Goal: Transaction & Acquisition: Book appointment/travel/reservation

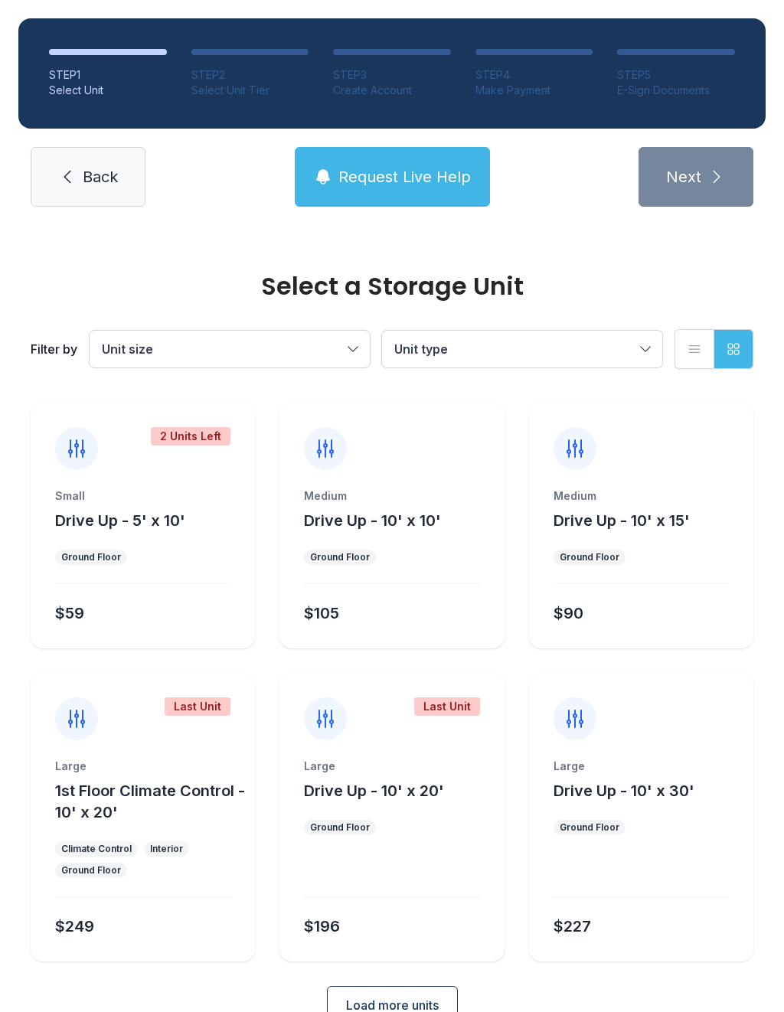
click at [199, 500] on div "Small" at bounding box center [142, 495] width 175 height 15
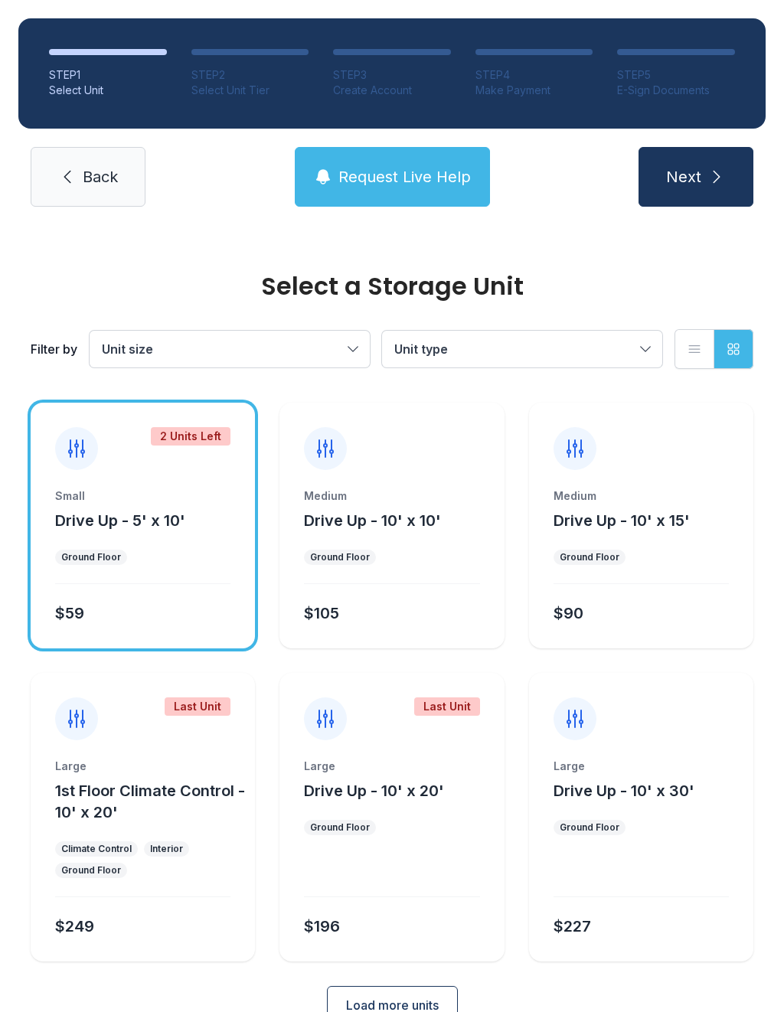
click at [683, 166] on span "Next" at bounding box center [683, 176] width 35 height 21
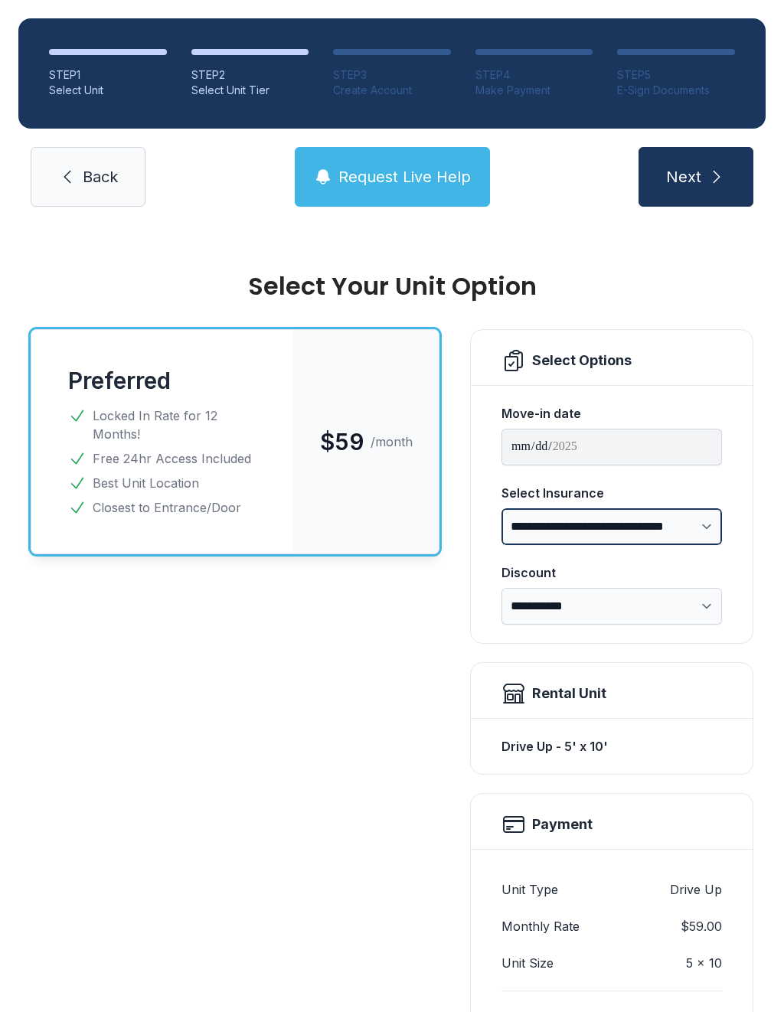
click at [715, 527] on select "**********" at bounding box center [611, 526] width 220 height 37
click at [722, 165] on button "Next" at bounding box center [695, 177] width 115 height 60
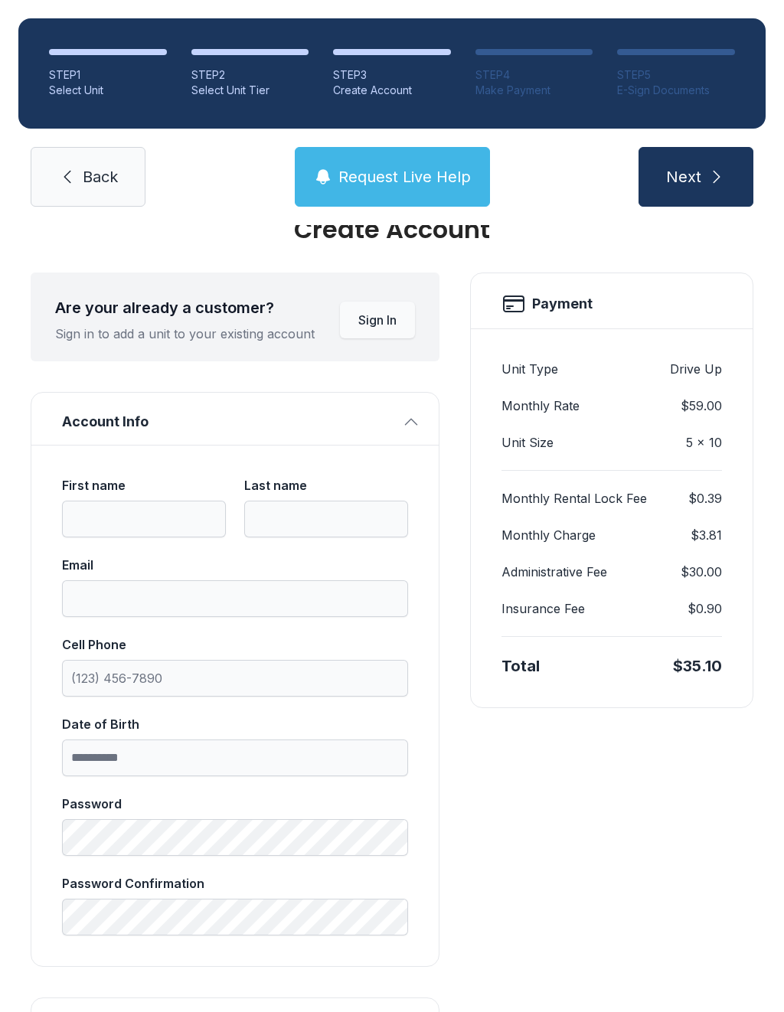
scroll to position [136, 0]
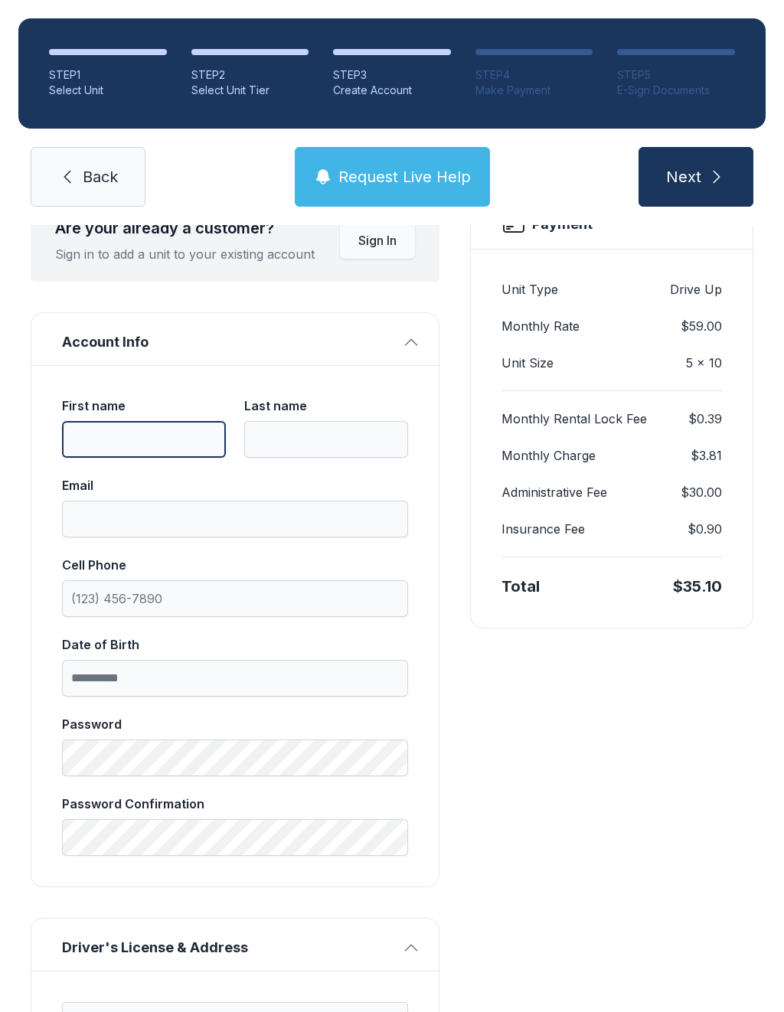
click at [142, 435] on input "First name" at bounding box center [144, 439] width 164 height 37
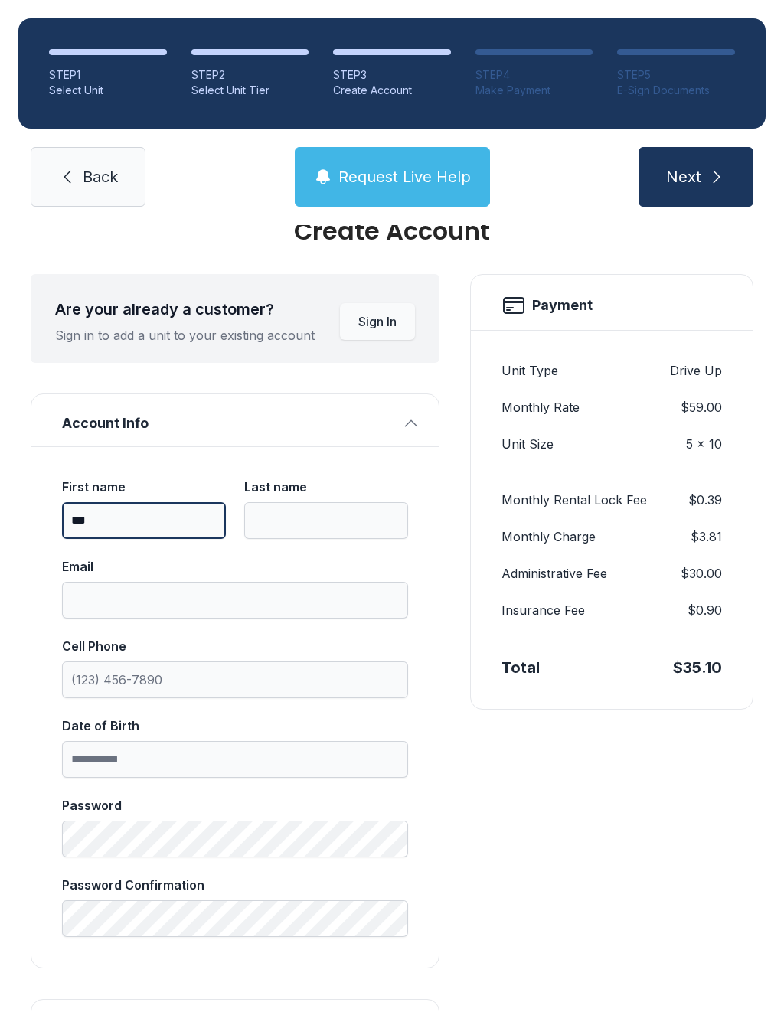
scroll to position [54, 0]
type input "***"
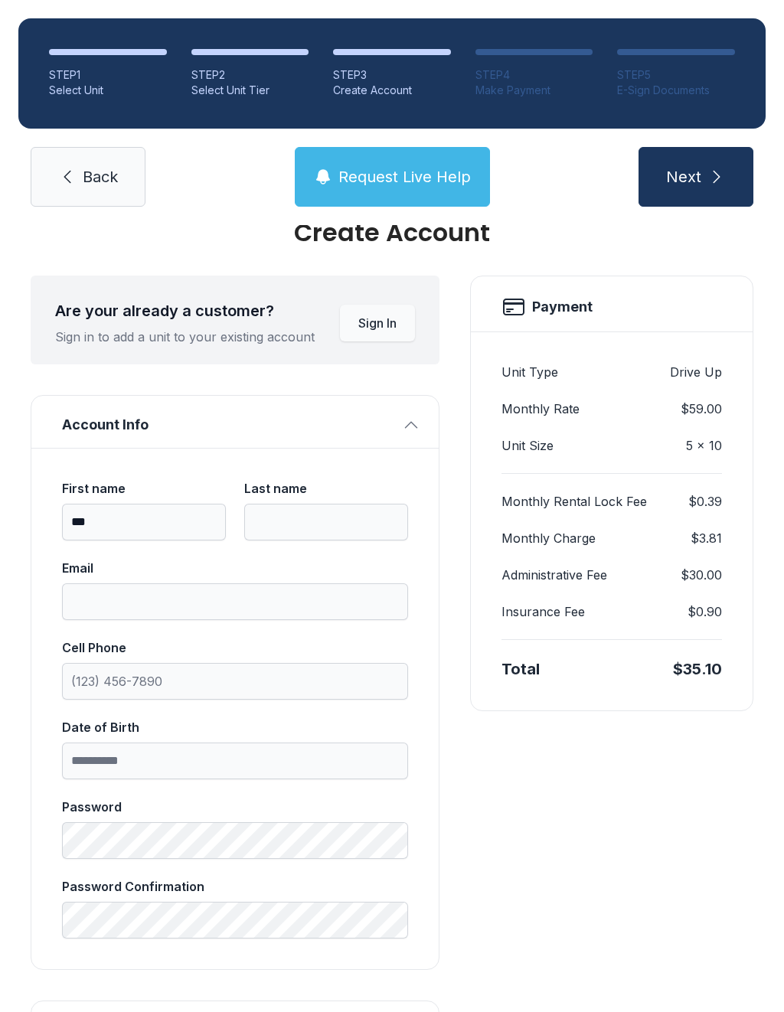
click at [321, 509] on input "Last name" at bounding box center [326, 522] width 164 height 37
type input "**********"
click at [302, 618] on input "Email" at bounding box center [235, 601] width 346 height 37
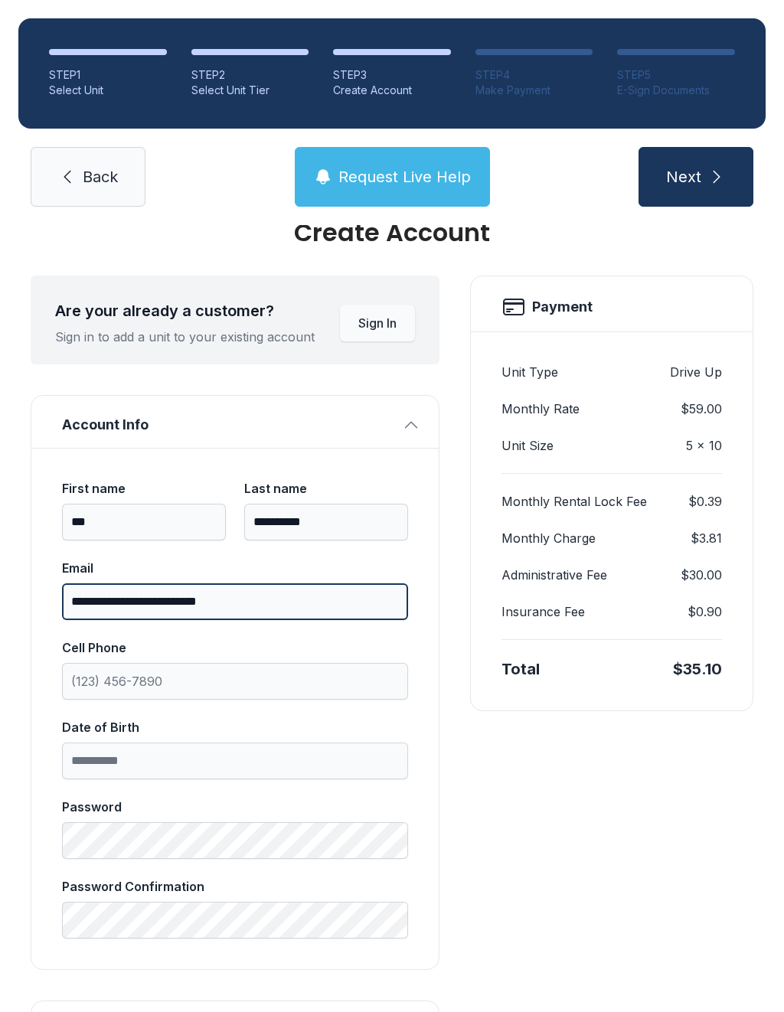
type input "**********"
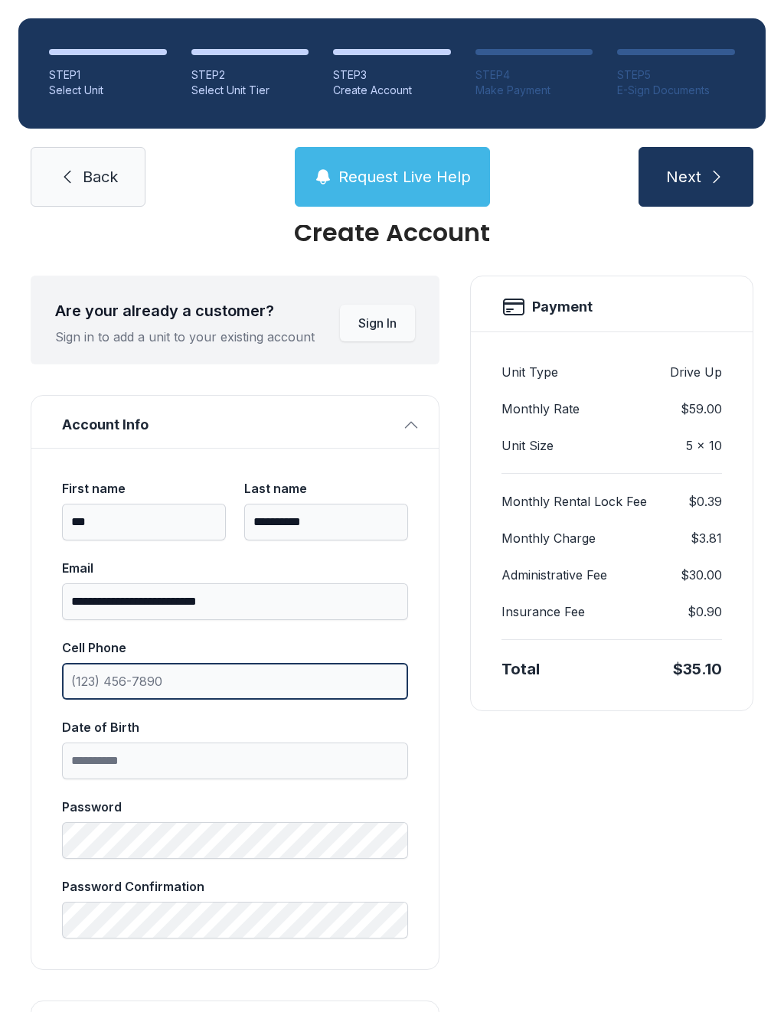
click at [311, 683] on input "Cell Phone" at bounding box center [235, 681] width 346 height 37
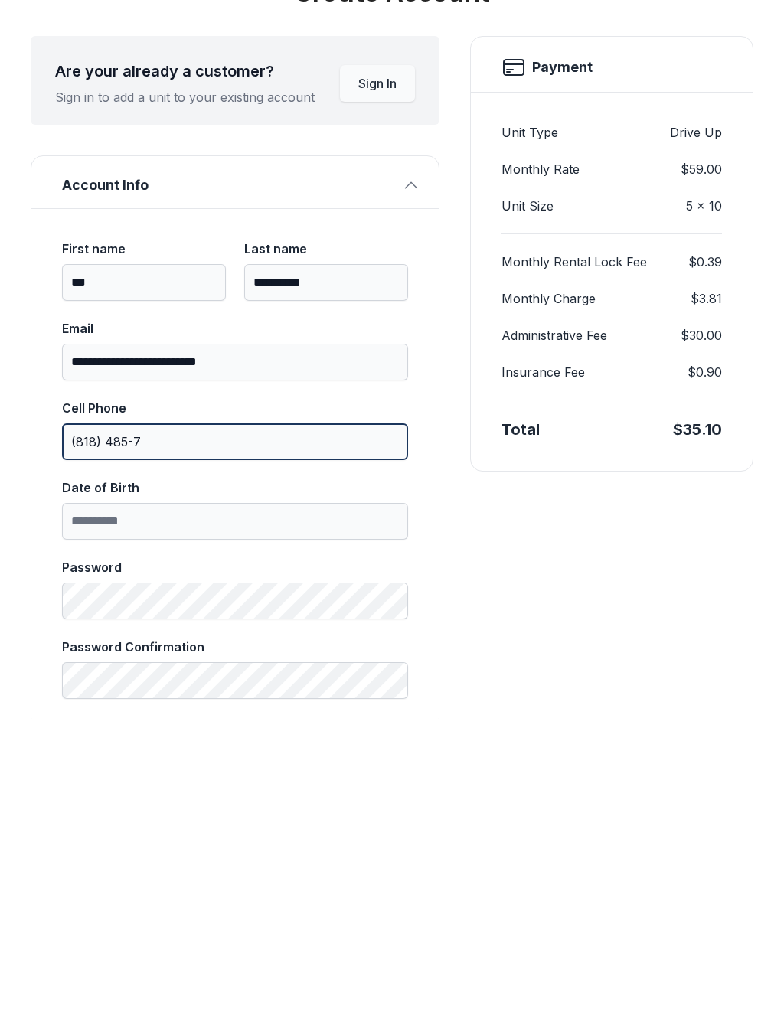
scroll to position [0, 0]
type input "(818) 485-7"
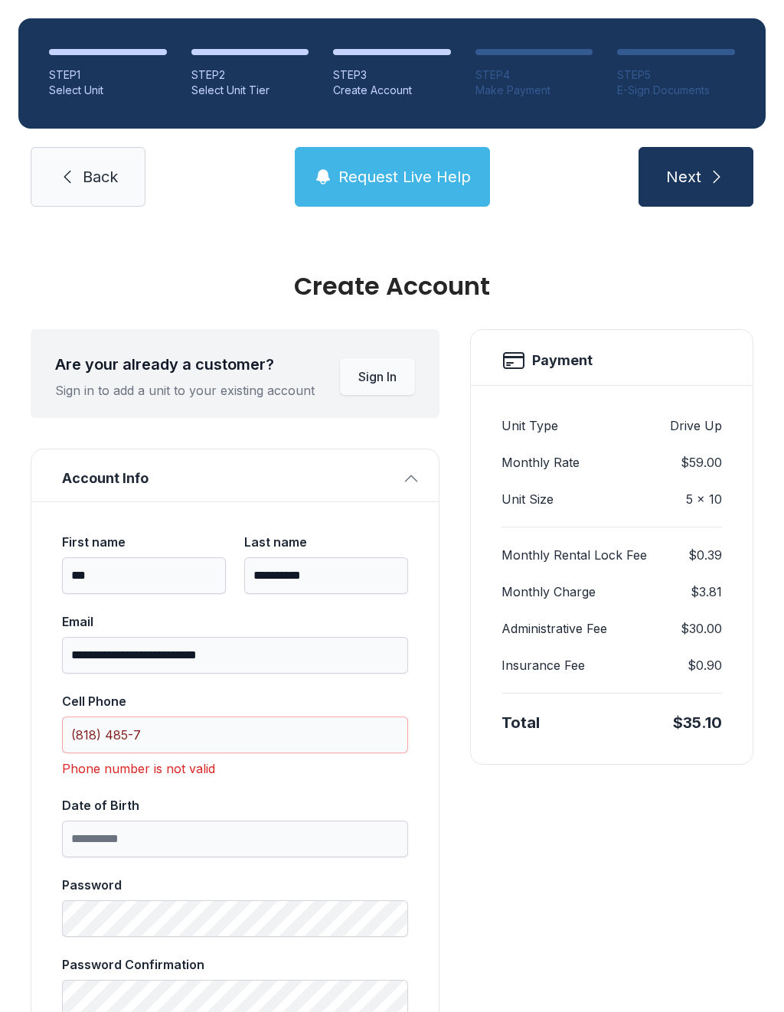
click at [104, 147] on link "Back" at bounding box center [88, 177] width 115 height 60
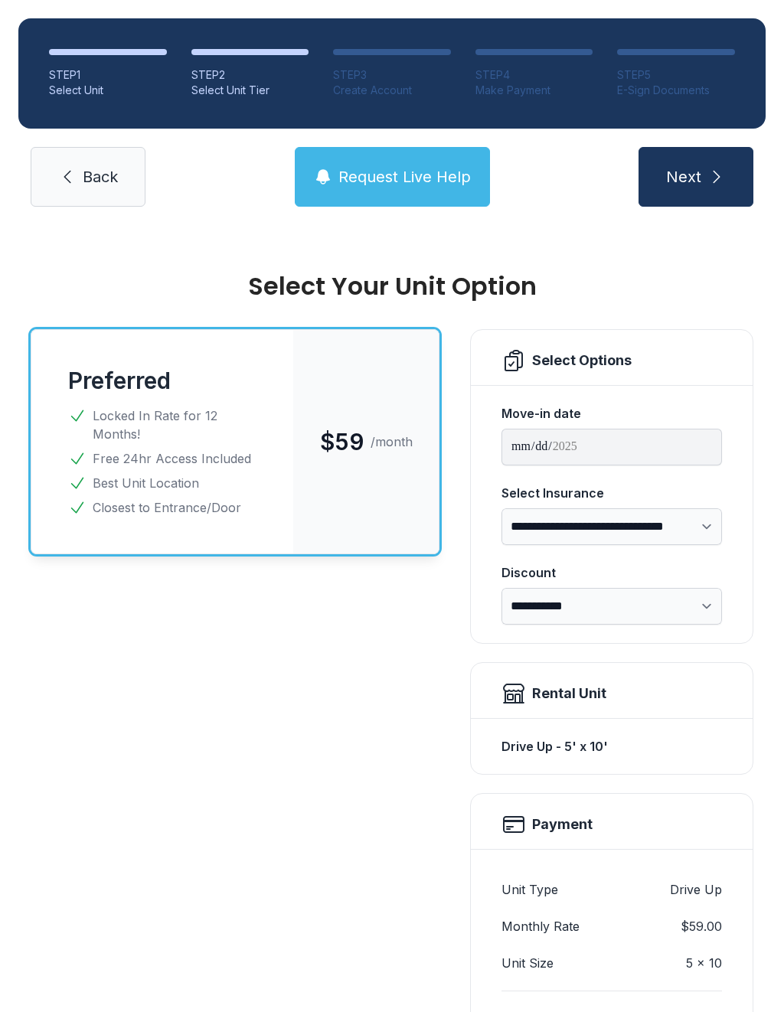
click at [88, 194] on link "Back" at bounding box center [88, 177] width 115 height 60
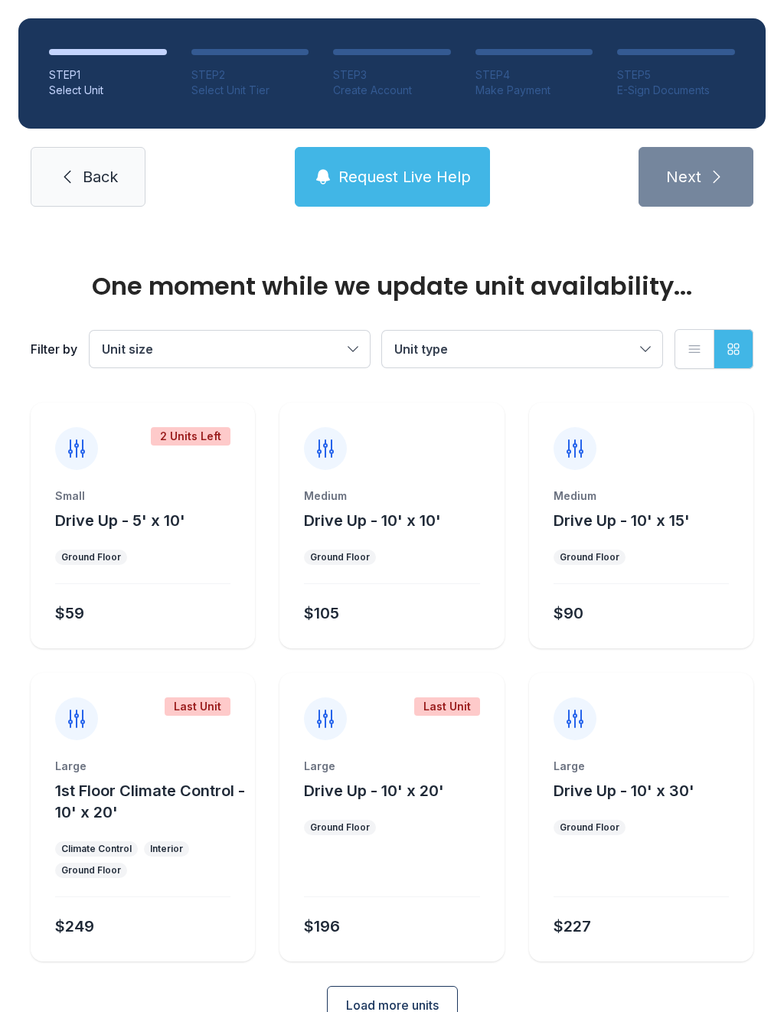
click at [121, 183] on link "Back" at bounding box center [88, 177] width 115 height 60
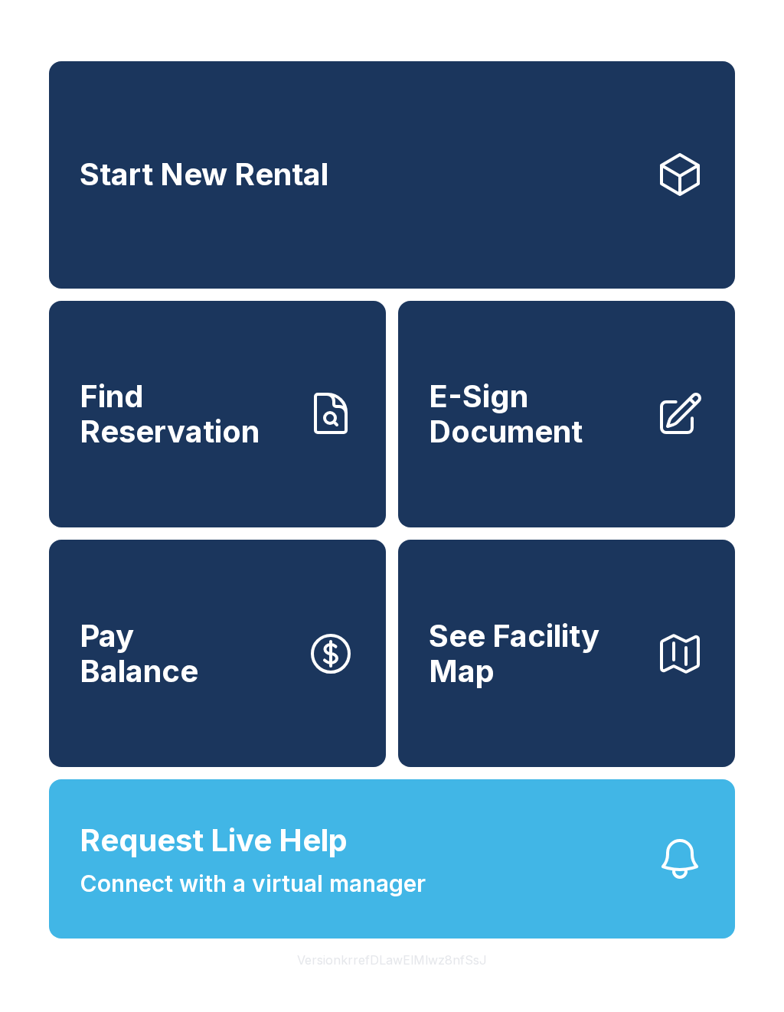
click at [236, 423] on span "Find Reservation" at bounding box center [187, 414] width 214 height 70
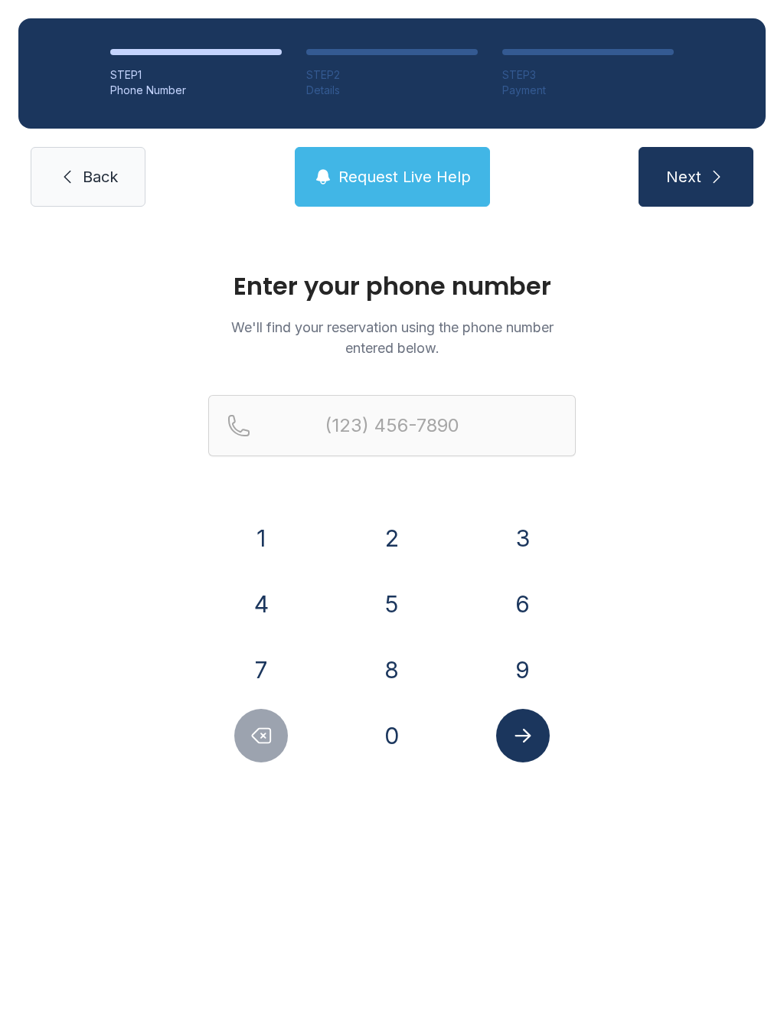
click at [403, 681] on button "8" at bounding box center [392, 670] width 54 height 54
click at [281, 533] on button "1" at bounding box center [261, 538] width 54 height 54
click at [408, 680] on button "8" at bounding box center [392, 670] width 54 height 54
click at [281, 616] on button "4" at bounding box center [261, 604] width 54 height 54
click at [415, 679] on button "8" at bounding box center [392, 670] width 54 height 54
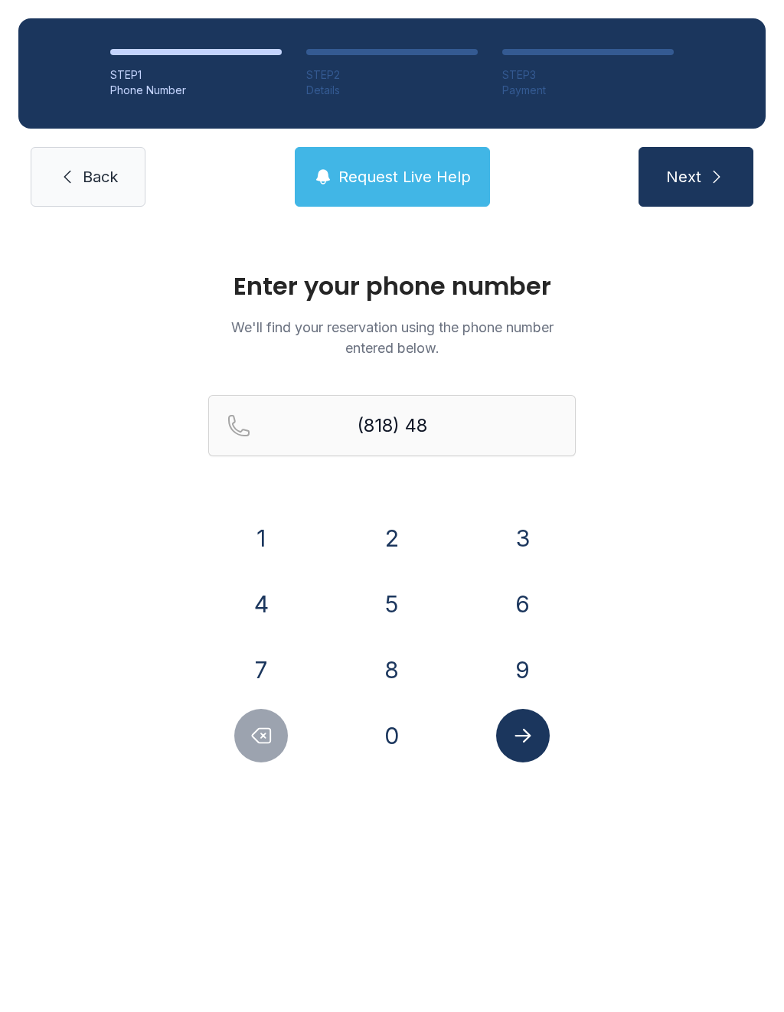
click at [409, 592] on button "5" at bounding box center [392, 604] width 54 height 54
click at [285, 670] on button "7" at bounding box center [261, 670] width 54 height 54
click at [280, 608] on button "4" at bounding box center [261, 604] width 54 height 54
click at [410, 742] on button "0" at bounding box center [392, 736] width 54 height 54
click at [409, 742] on button "0" at bounding box center [392, 736] width 54 height 54
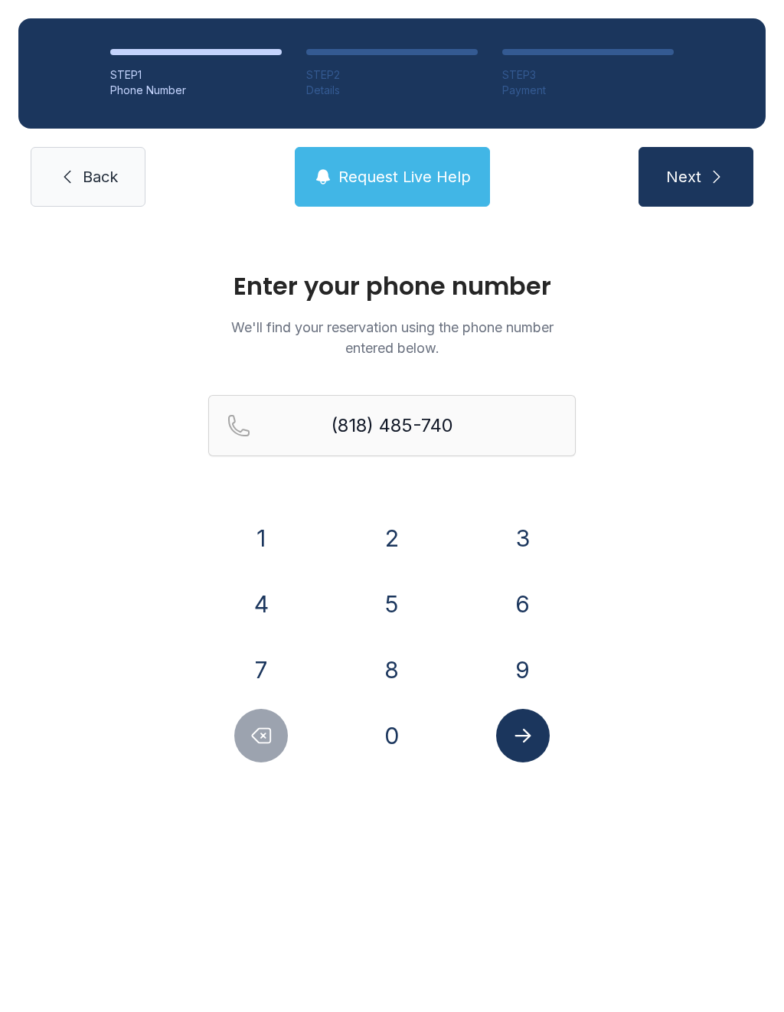
type input "[PHONE_NUMBER]"
click at [541, 748] on button "Submit lookup form" at bounding box center [523, 736] width 54 height 54
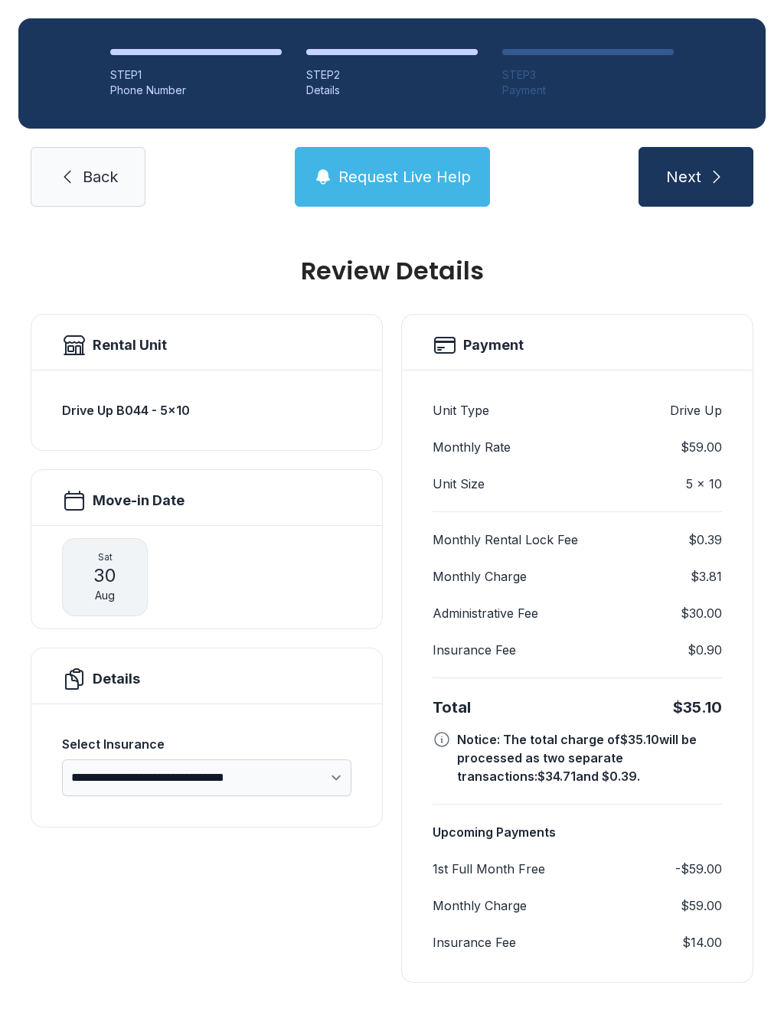
scroll to position [14, 0]
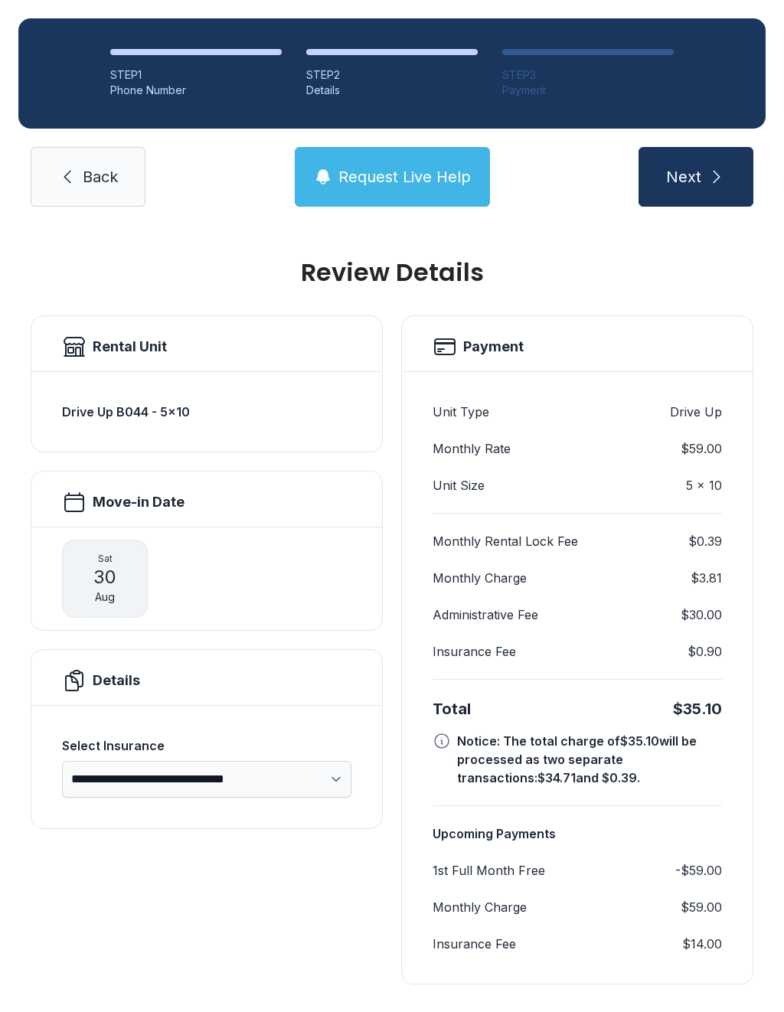
click at [653, 198] on button "Next" at bounding box center [695, 177] width 115 height 60
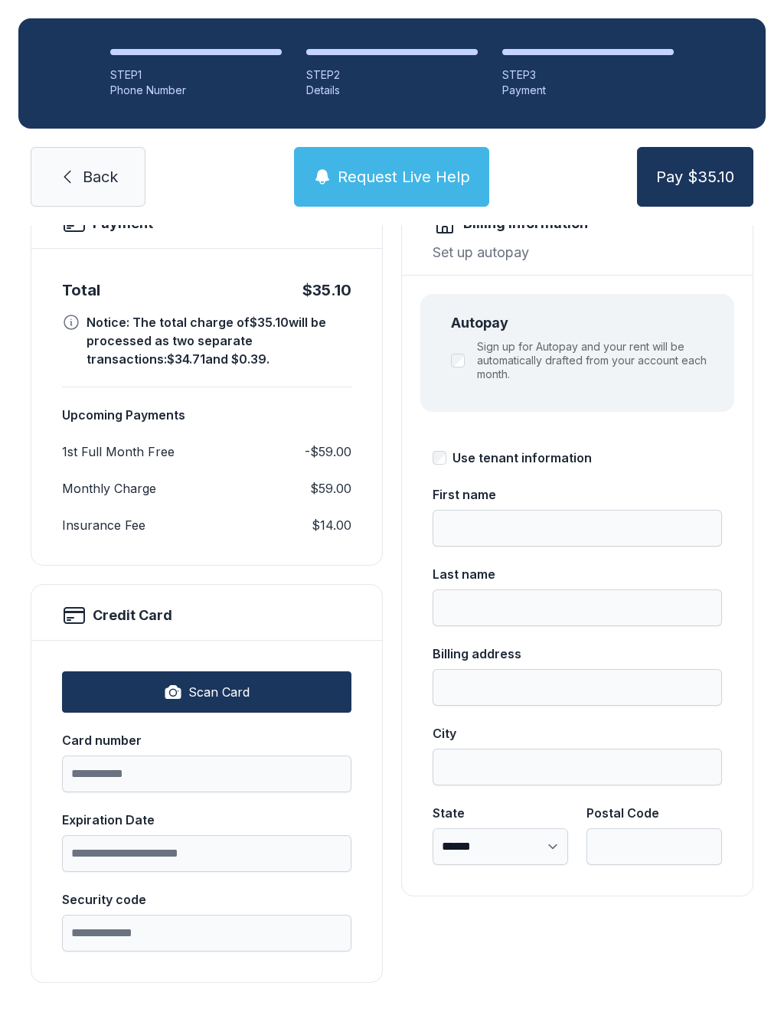
scroll to position [135, 0]
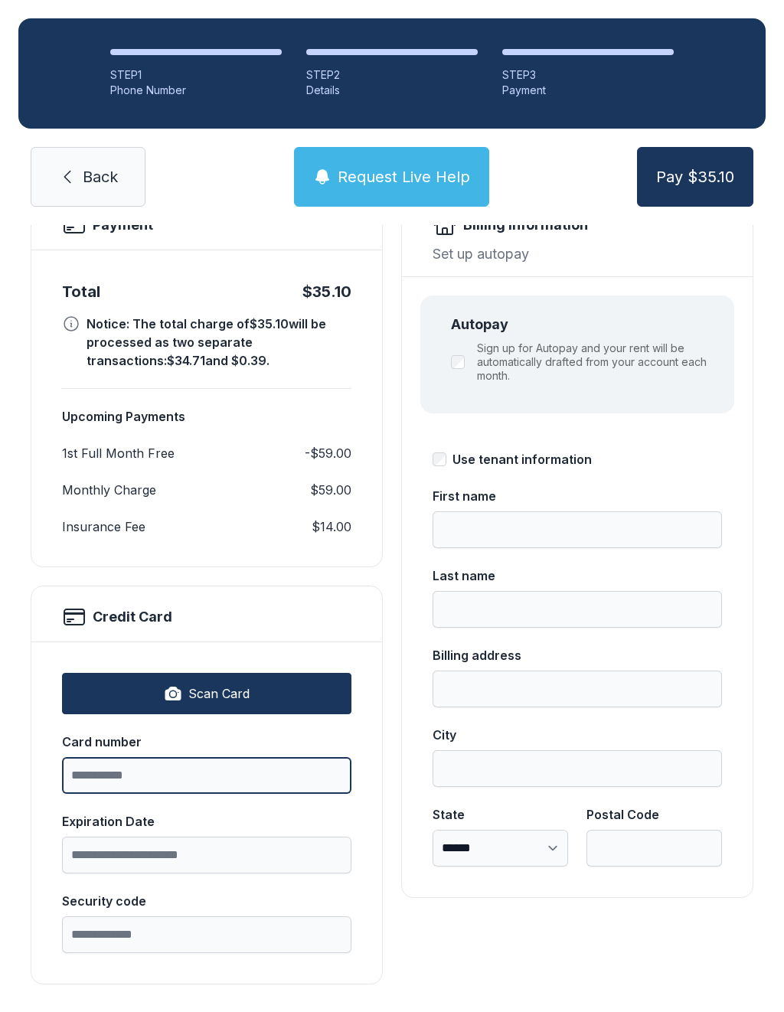
click at [259, 778] on input "Card number" at bounding box center [206, 775] width 289 height 37
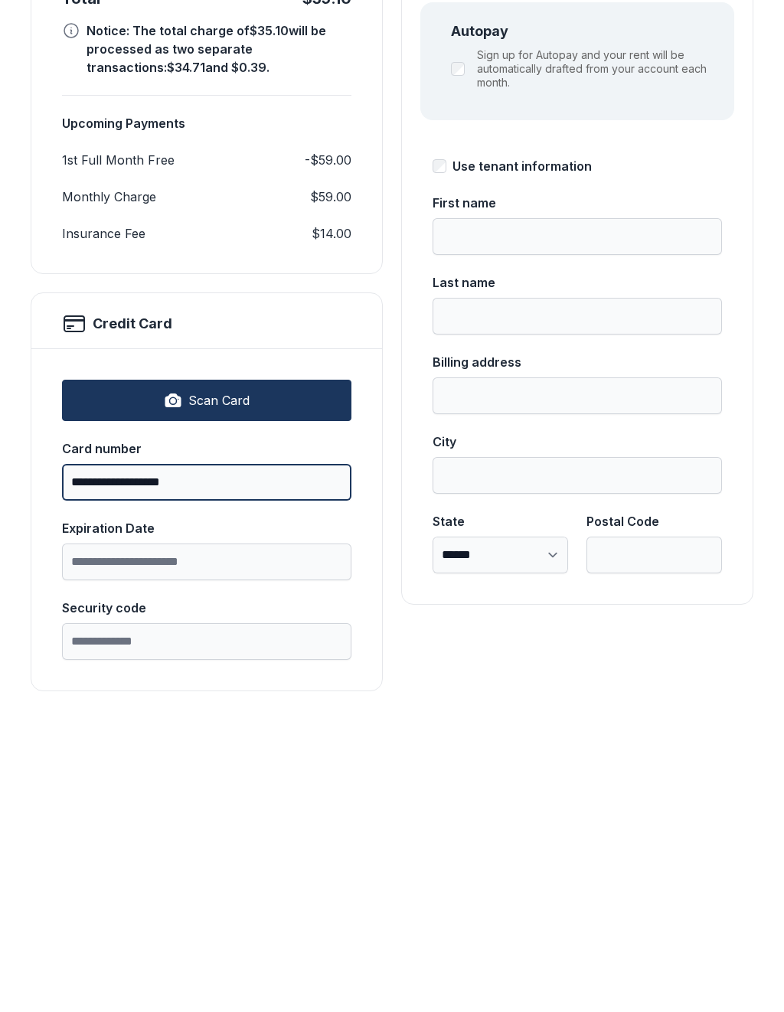
type input "**********"
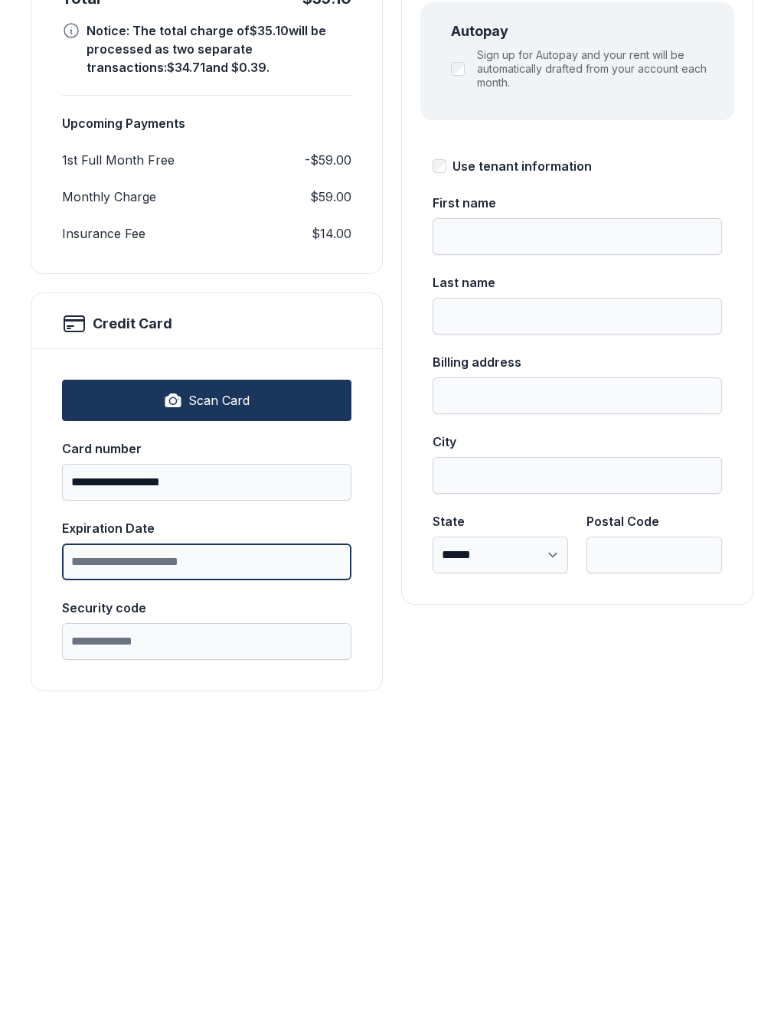
click at [249, 836] on input "Expiration Date" at bounding box center [206, 854] width 289 height 37
type input "*****"
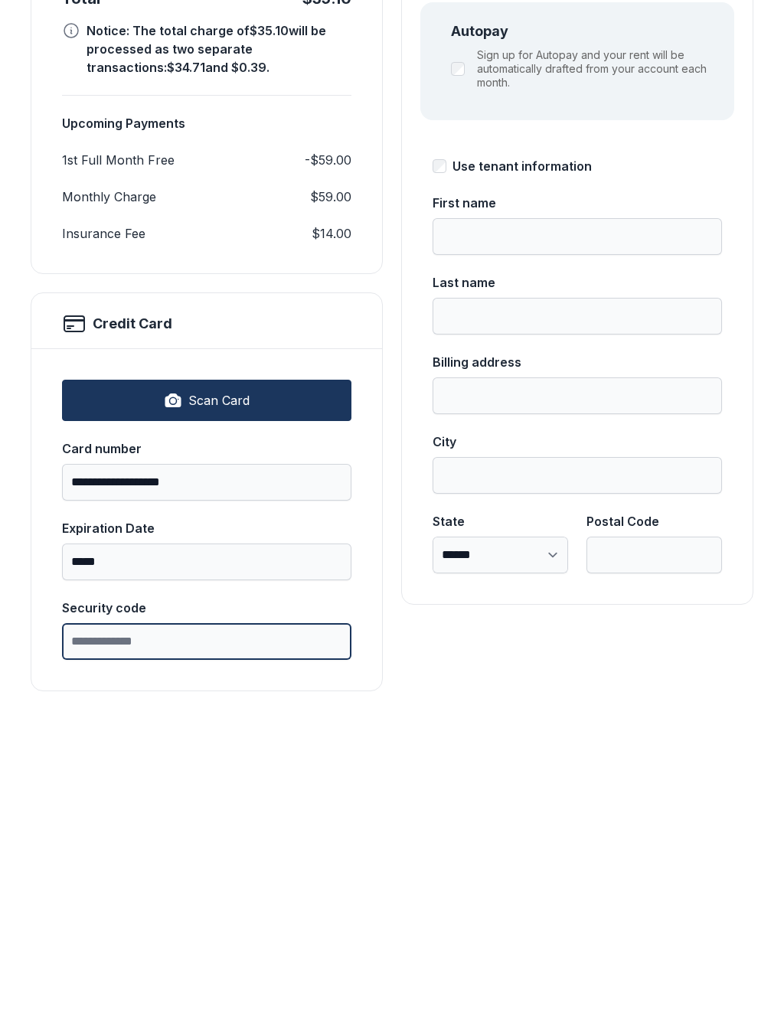
click at [230, 916] on input "Security code" at bounding box center [206, 934] width 289 height 37
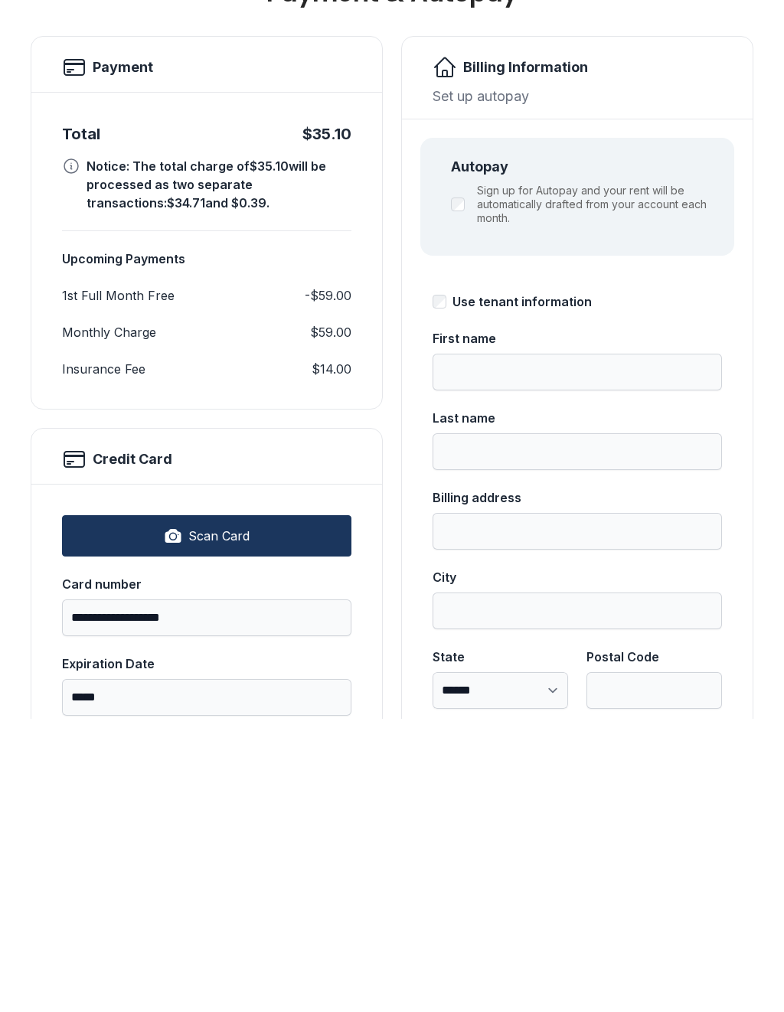
scroll to position [0, 0]
type input "***"
click at [548, 647] on input "First name" at bounding box center [576, 665] width 289 height 37
click at [487, 585] on div "Use tenant information" at bounding box center [521, 594] width 139 height 18
type input "***"
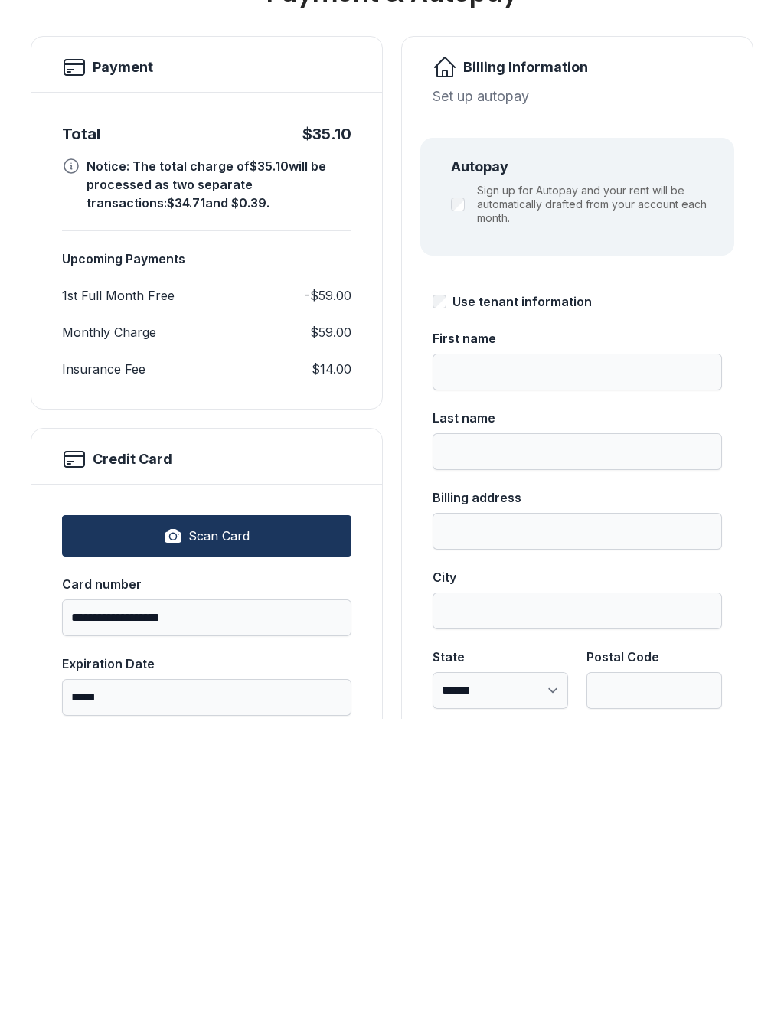
type input "**********"
type input "********"
select select "**"
type input "*****"
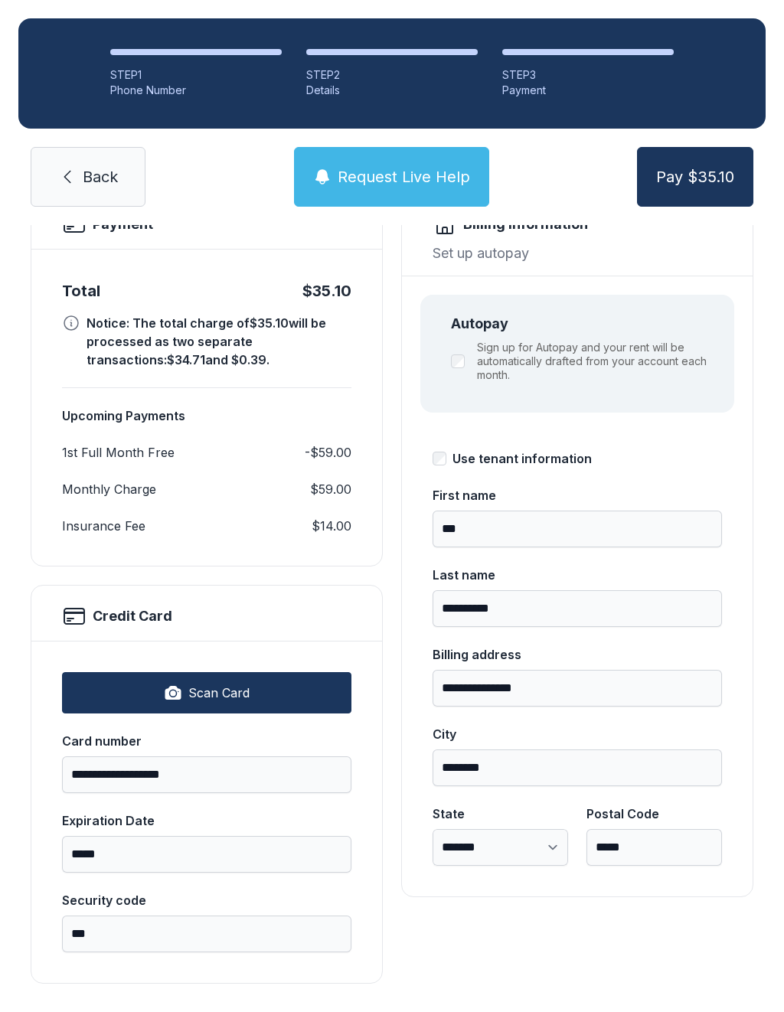
scroll to position [135, 0]
click at [719, 147] on button "Pay $35.10" at bounding box center [695, 177] width 116 height 60
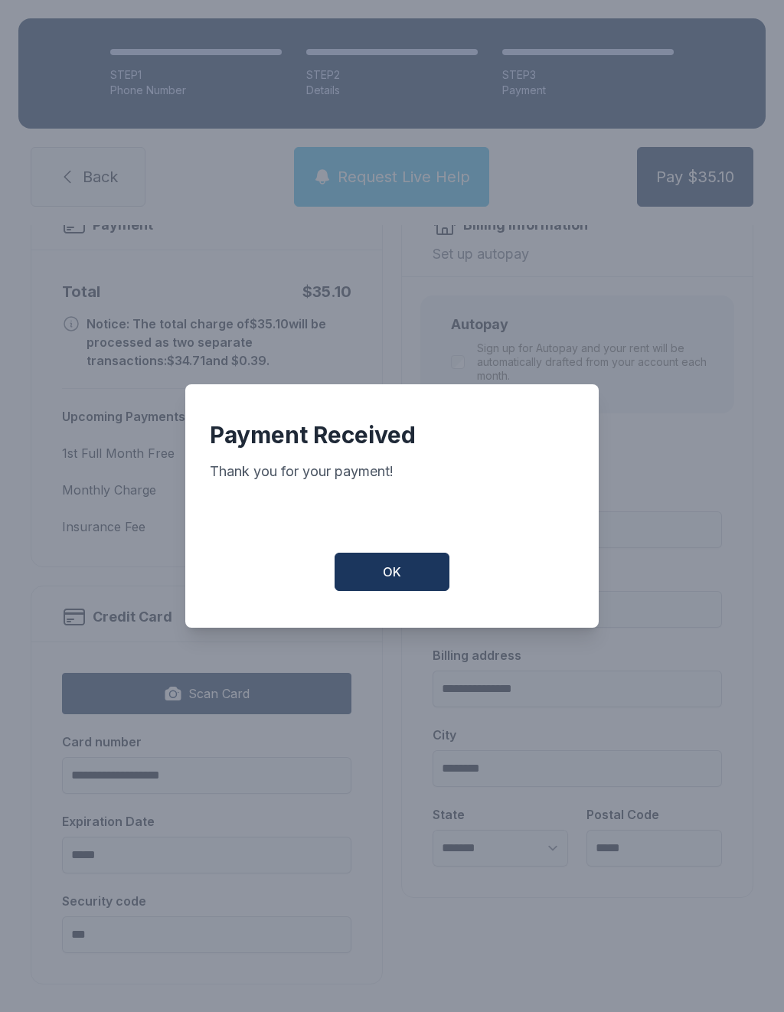
click at [399, 572] on span "OK" at bounding box center [392, 571] width 18 height 18
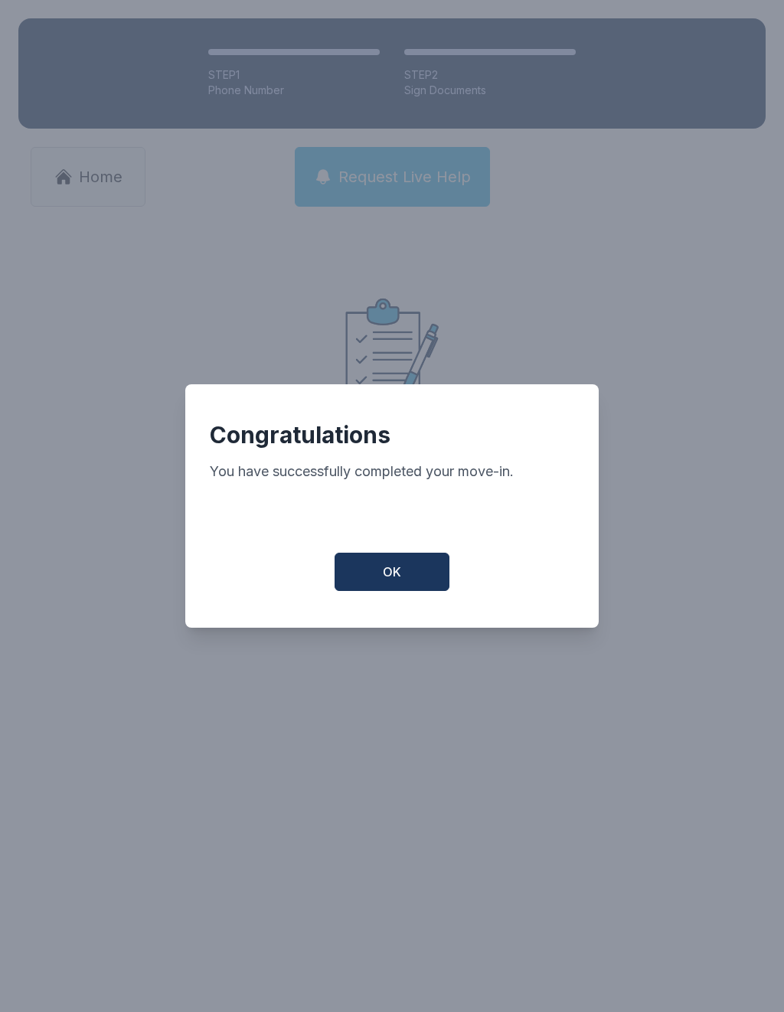
click at [406, 586] on button "OK" at bounding box center [391, 572] width 115 height 38
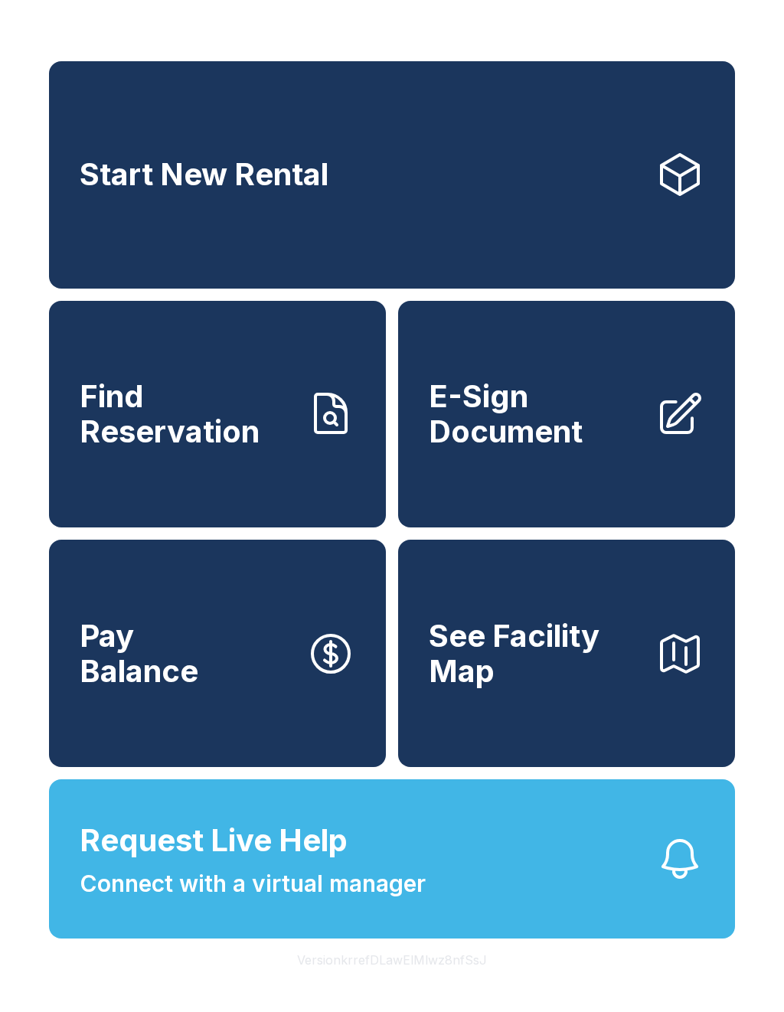
click at [452, 904] on button "Request Live Help Connect with a virtual manager" at bounding box center [392, 858] width 686 height 159
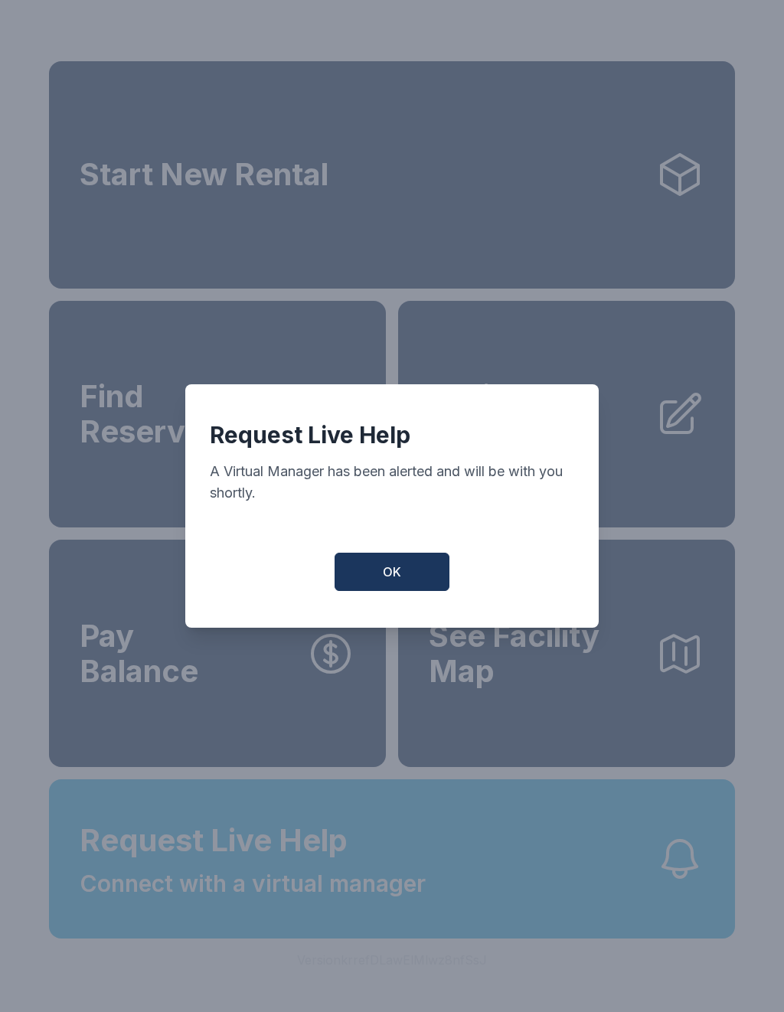
click at [416, 576] on button "OK" at bounding box center [391, 572] width 115 height 38
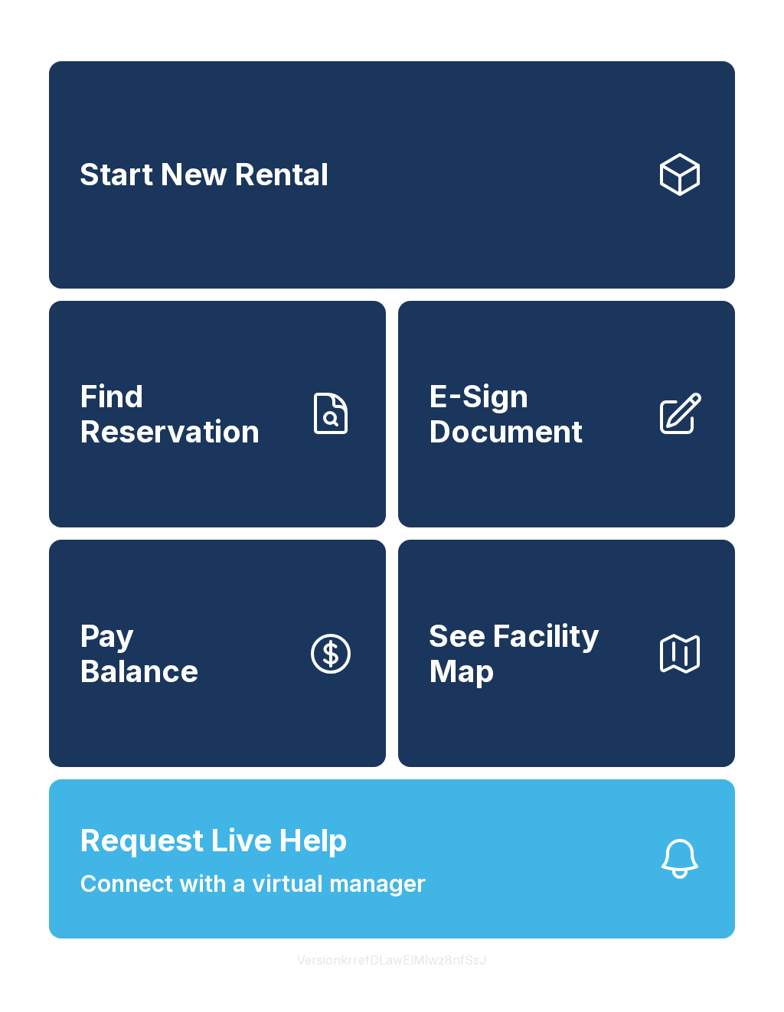
click at [566, 448] on span "E-Sign Document" at bounding box center [536, 414] width 214 height 70
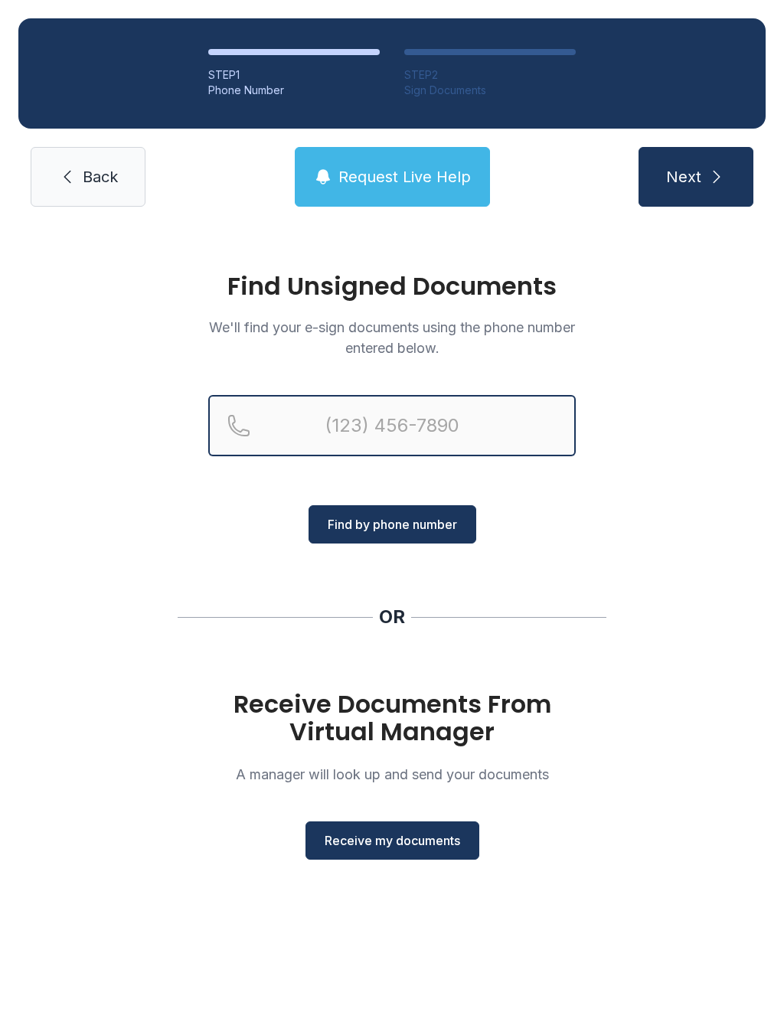
click at [444, 430] on input "Reservation phone number" at bounding box center [391, 425] width 367 height 61
type input "[PHONE_NUMBER]"
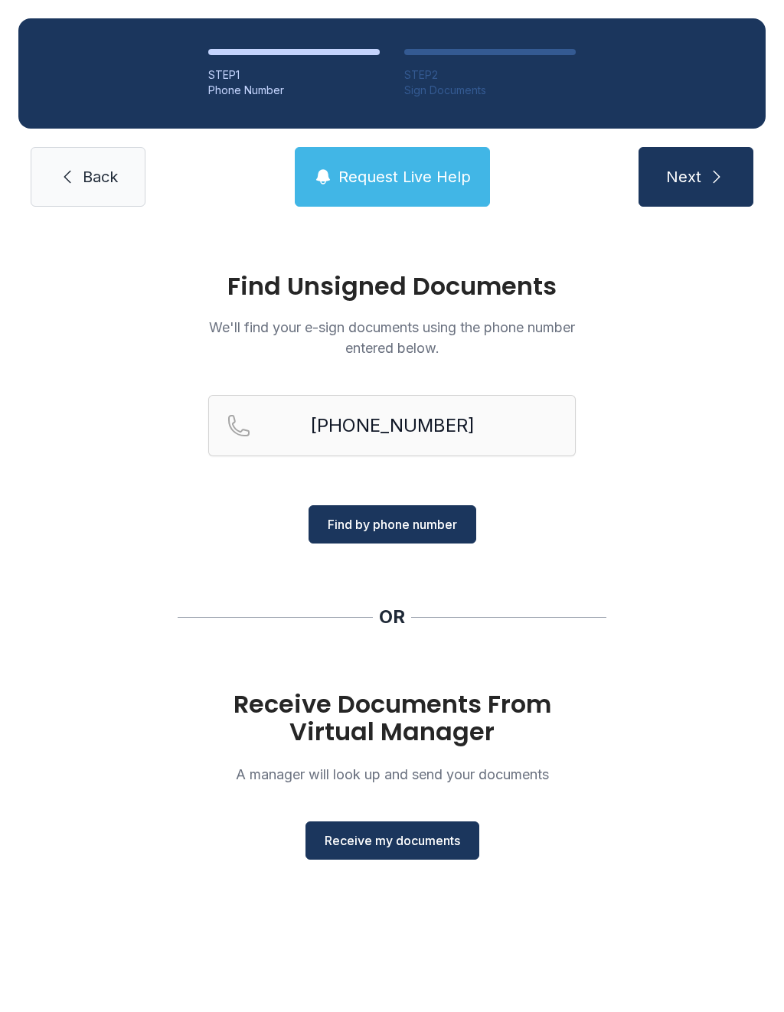
click at [439, 530] on span "Find by phone number" at bounding box center [392, 524] width 129 height 18
click at [431, 528] on span "Find by phone number" at bounding box center [392, 524] width 129 height 18
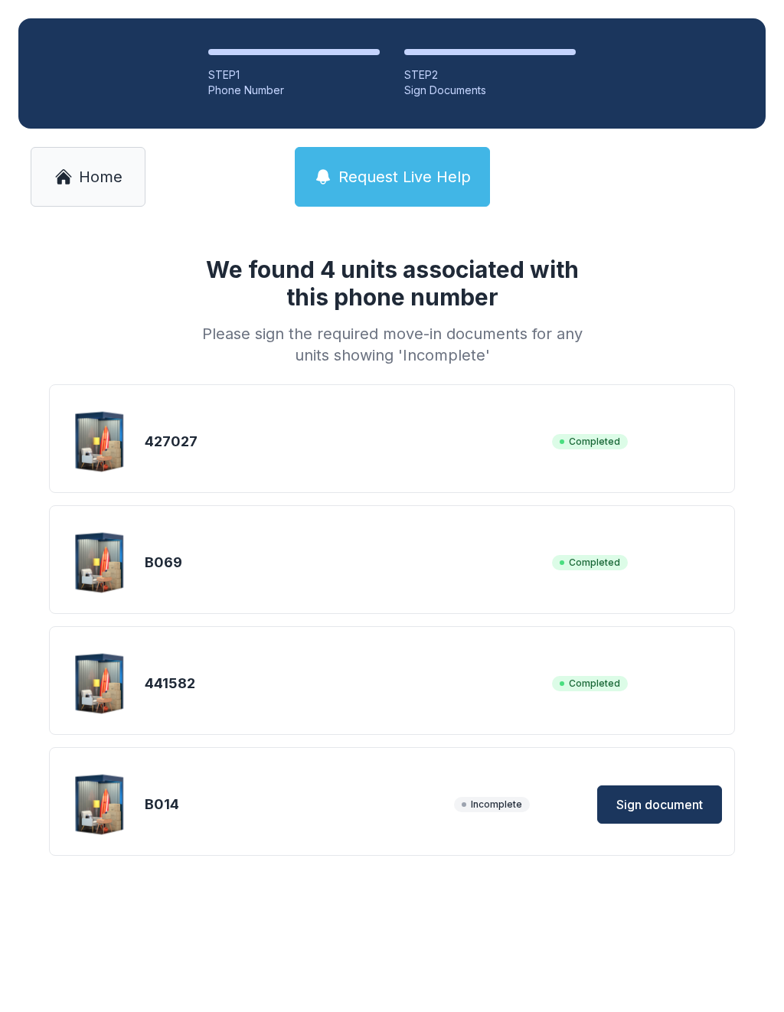
click at [673, 815] on button "Sign document" at bounding box center [659, 804] width 125 height 38
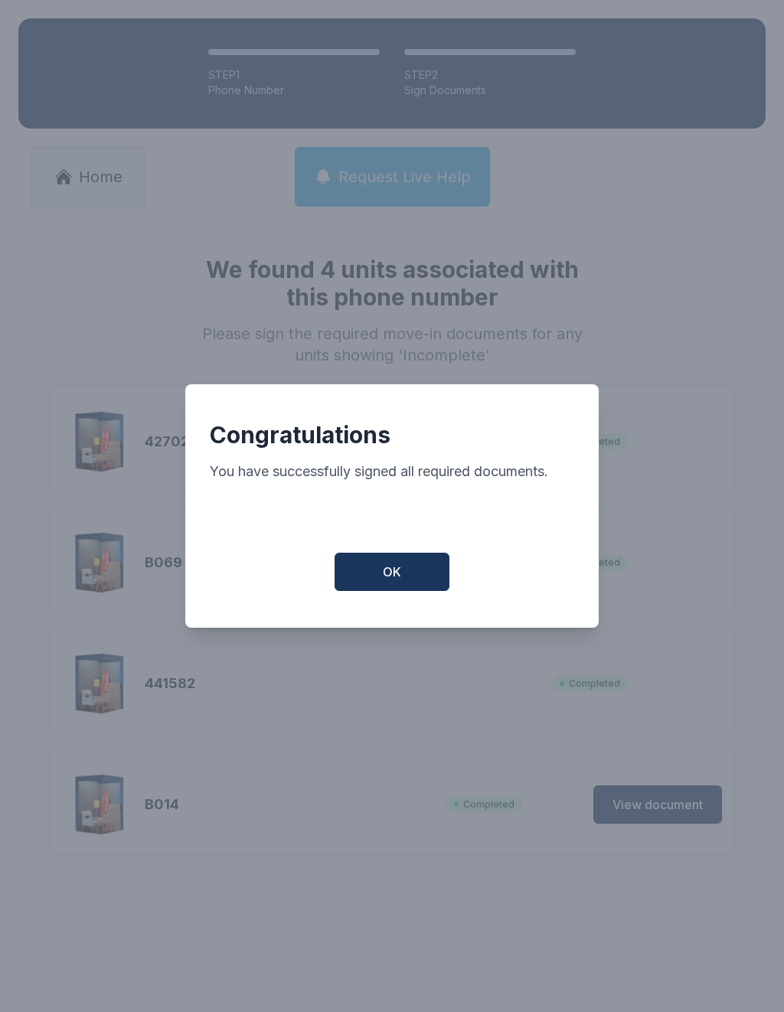
click at [400, 581] on span "OK" at bounding box center [392, 571] width 18 height 18
